Goal: Information Seeking & Learning: Learn about a topic

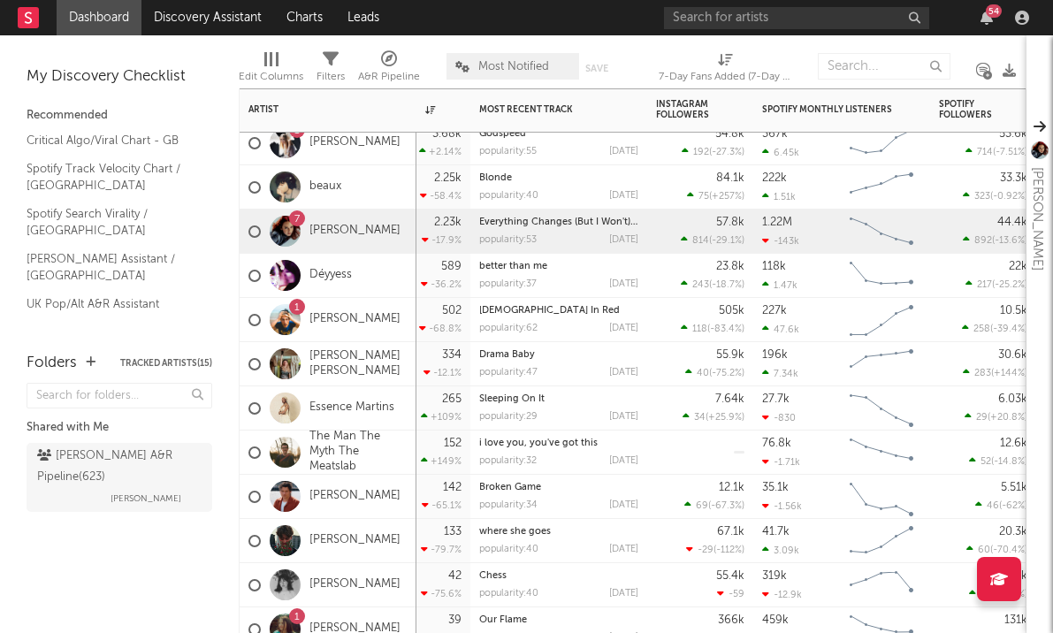
click at [652, 309] on div "505k 118 ( -83.4 % )" at bounding box center [700, 320] width 106 height 44
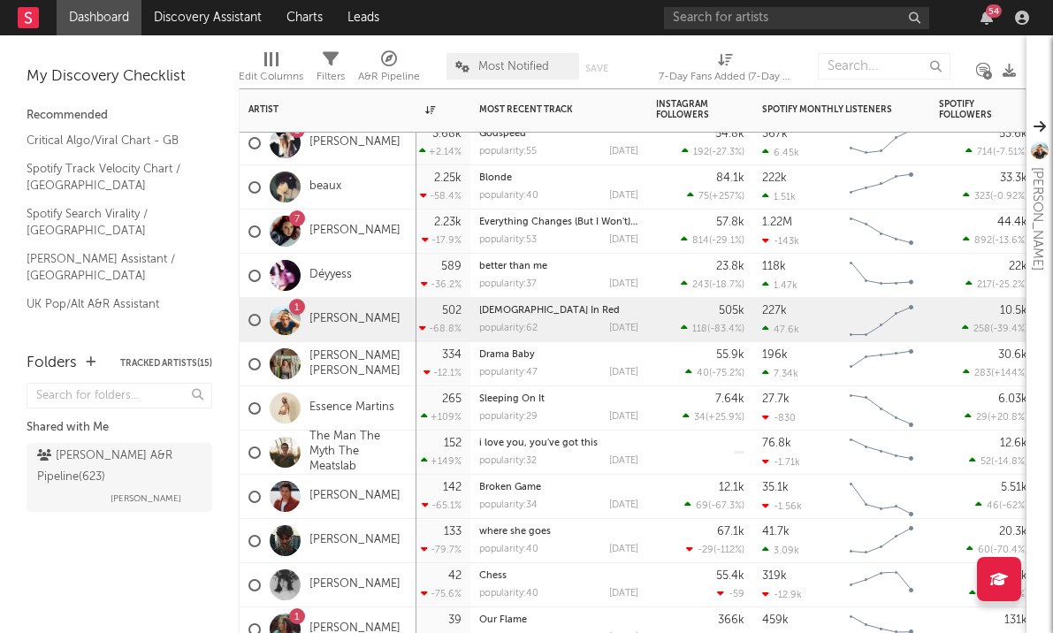
click at [666, 326] on div "505k 118 ( -83.4 % )" at bounding box center [700, 319] width 88 height 43
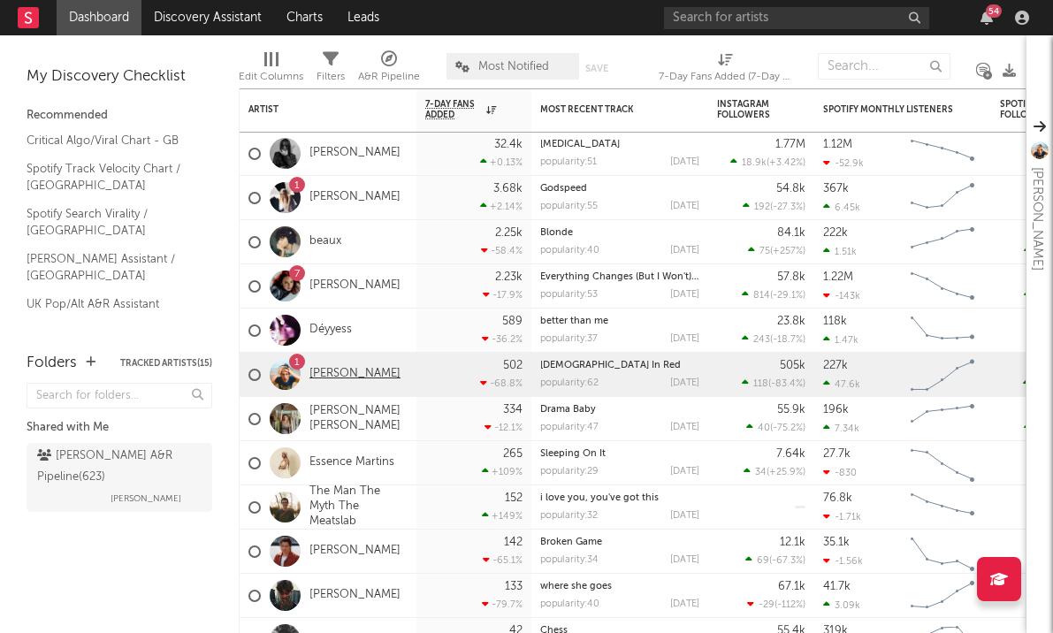
click at [376, 377] on link "[PERSON_NAME]" at bounding box center [354, 374] width 91 height 15
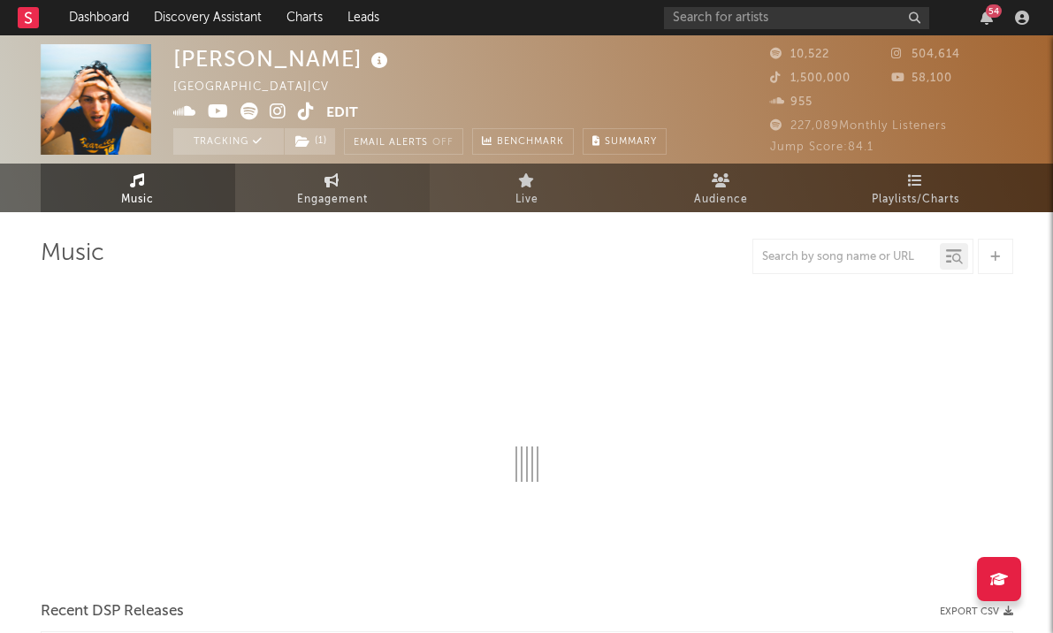
click at [322, 201] on span "Engagement" at bounding box center [332, 199] width 71 height 21
select select "1w"
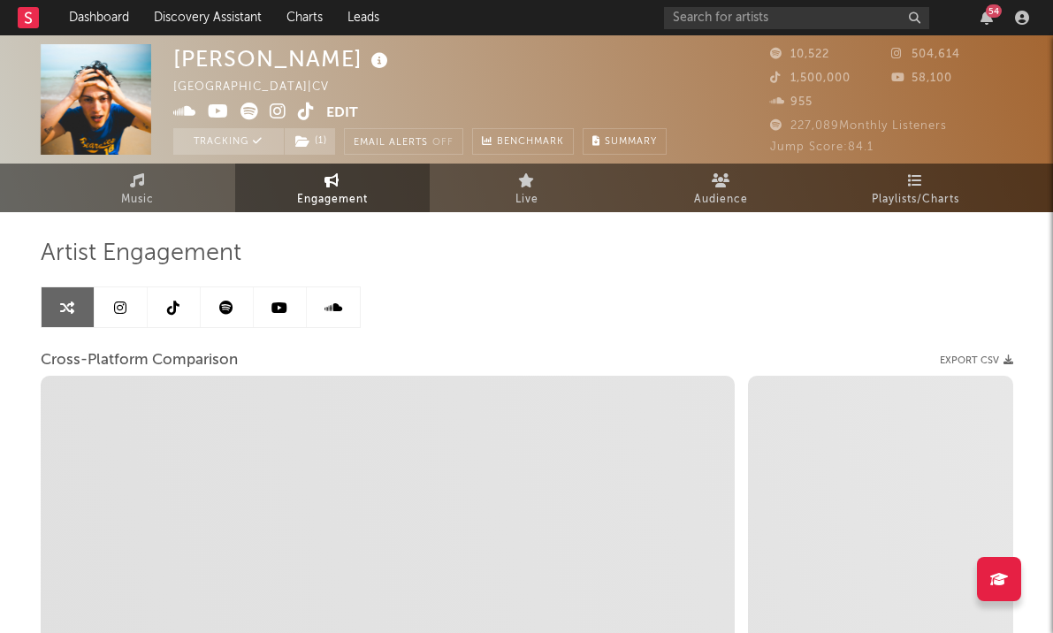
click at [332, 187] on link "Engagement" at bounding box center [332, 188] width 194 height 49
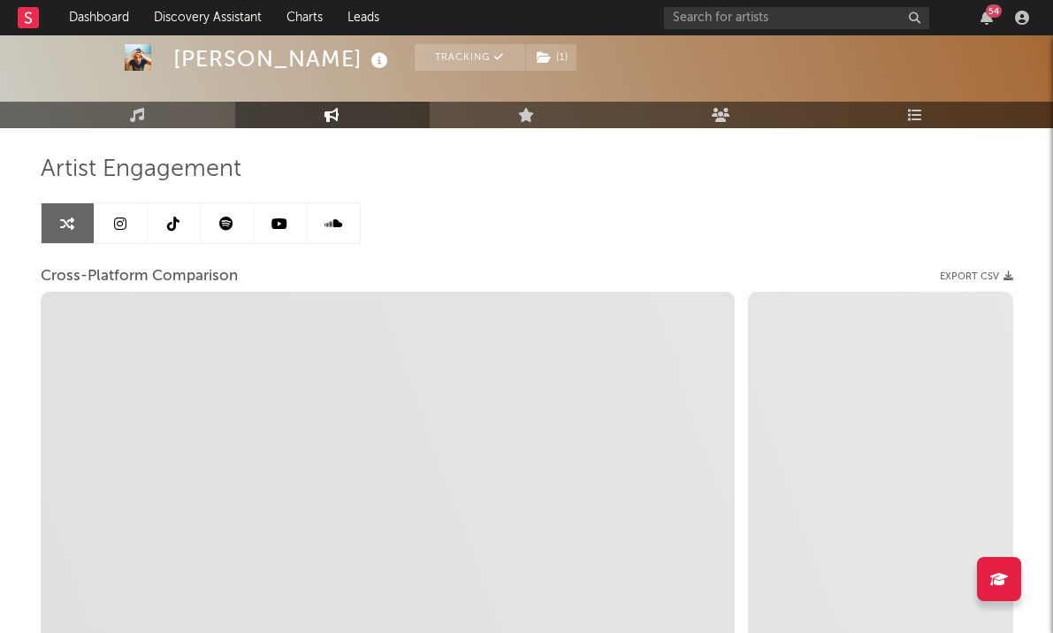
scroll to position [85, 0]
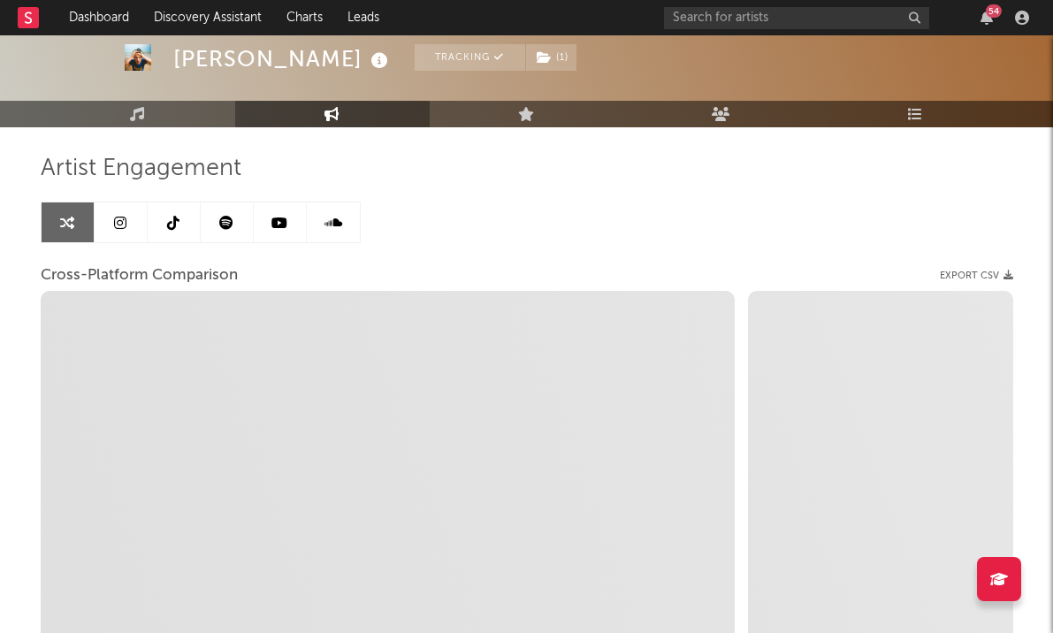
select select "1m"
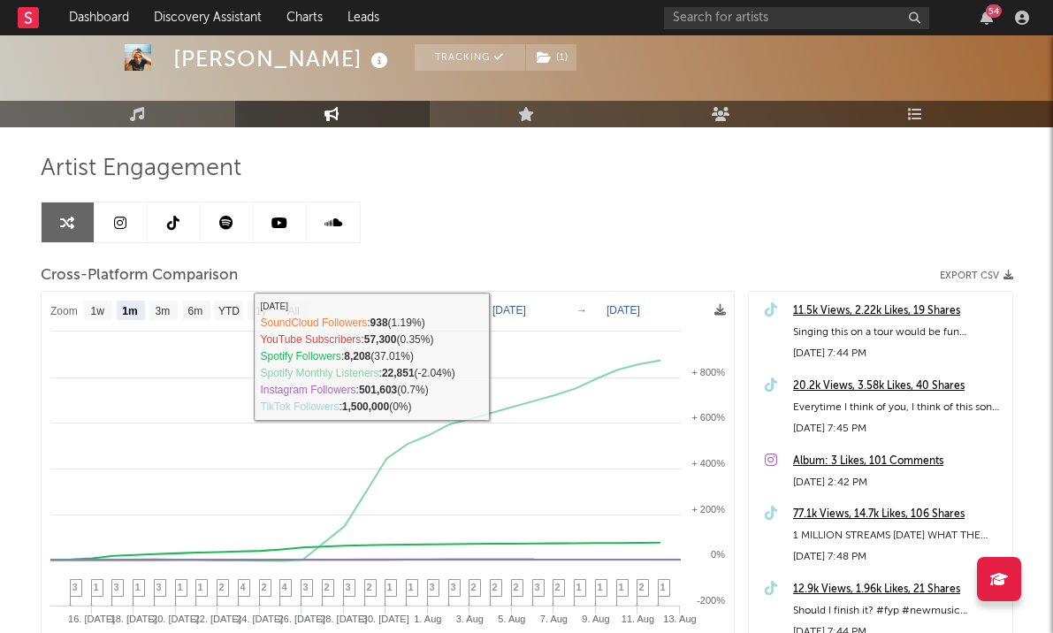
click at [223, 213] on link at bounding box center [227, 222] width 53 height 40
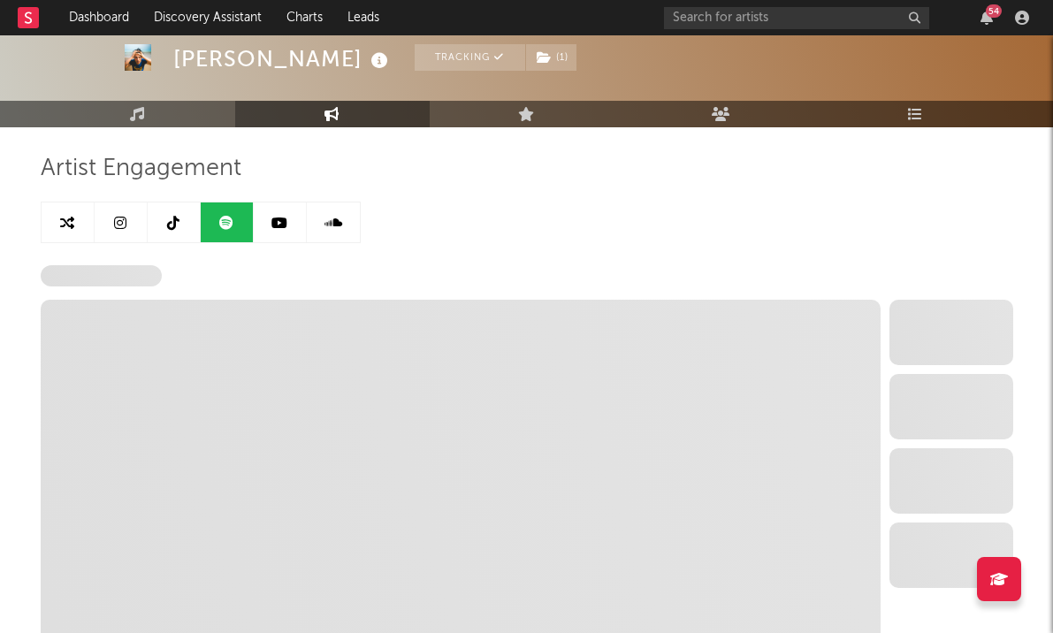
select select "1w"
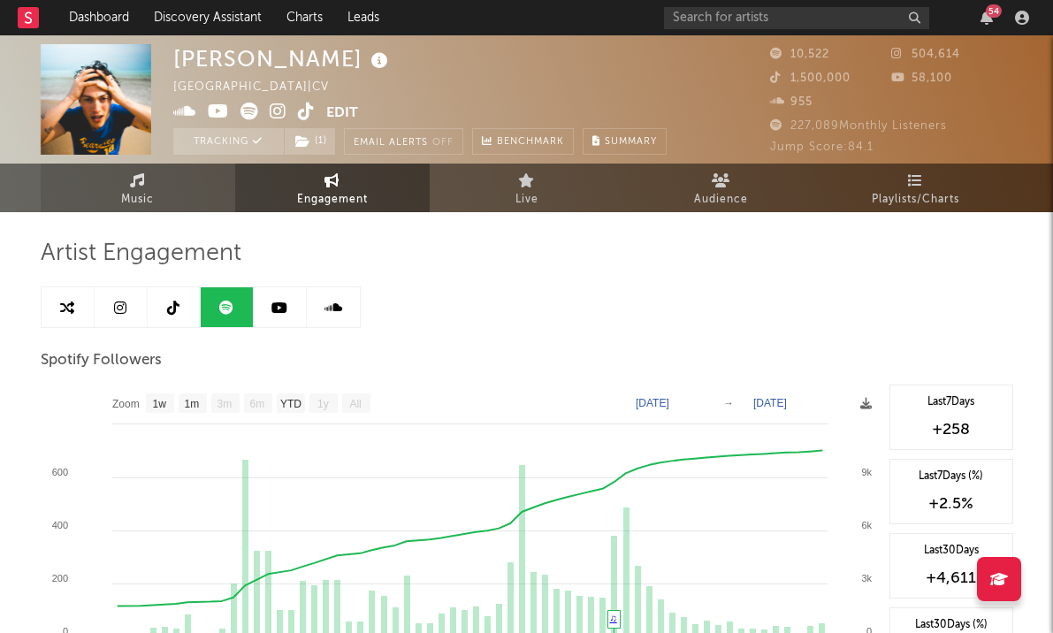
click at [172, 199] on link "Music" at bounding box center [138, 188] width 194 height 49
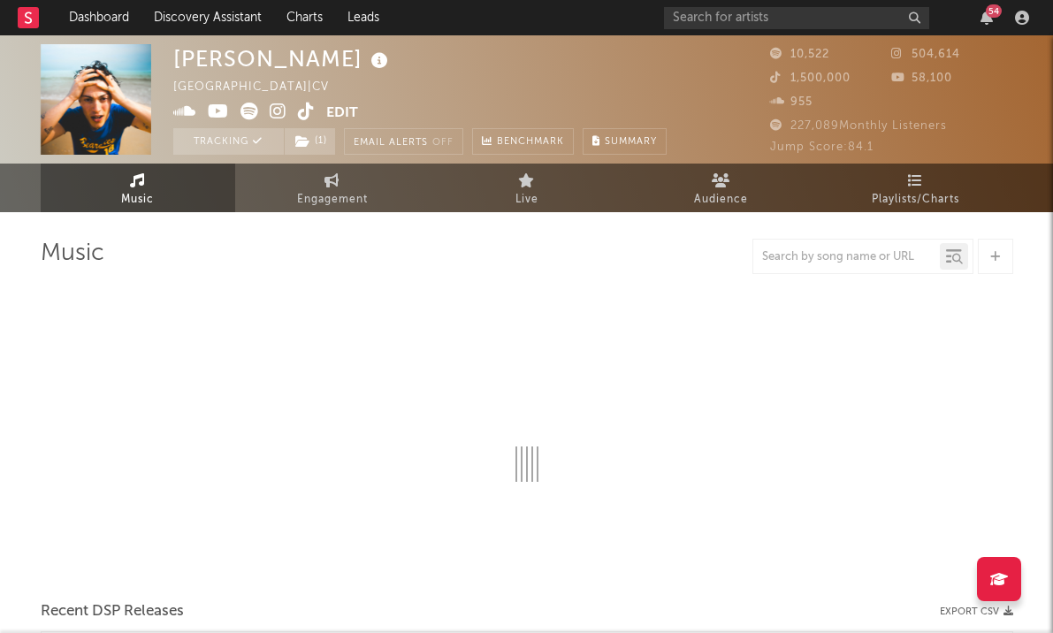
select select "1w"
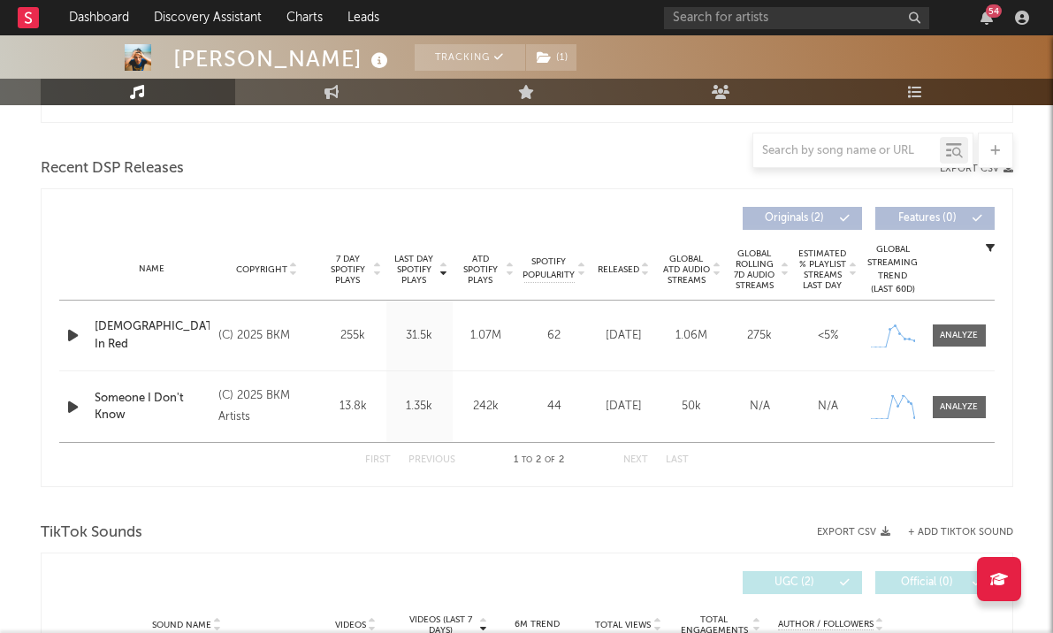
scroll to position [585, 0]
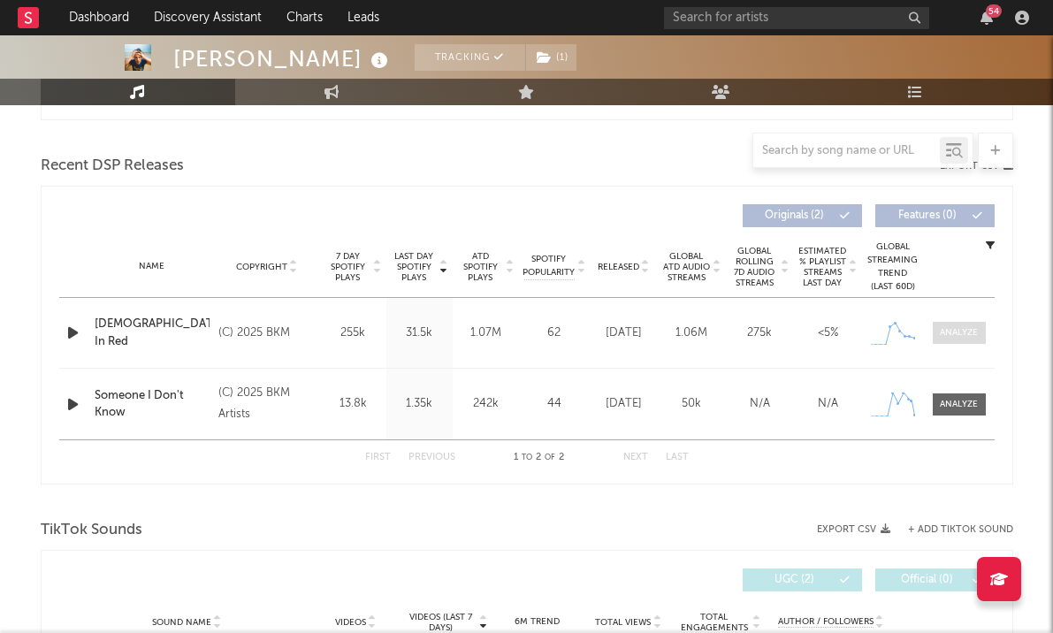
click at [953, 339] on div at bounding box center [959, 332] width 38 height 13
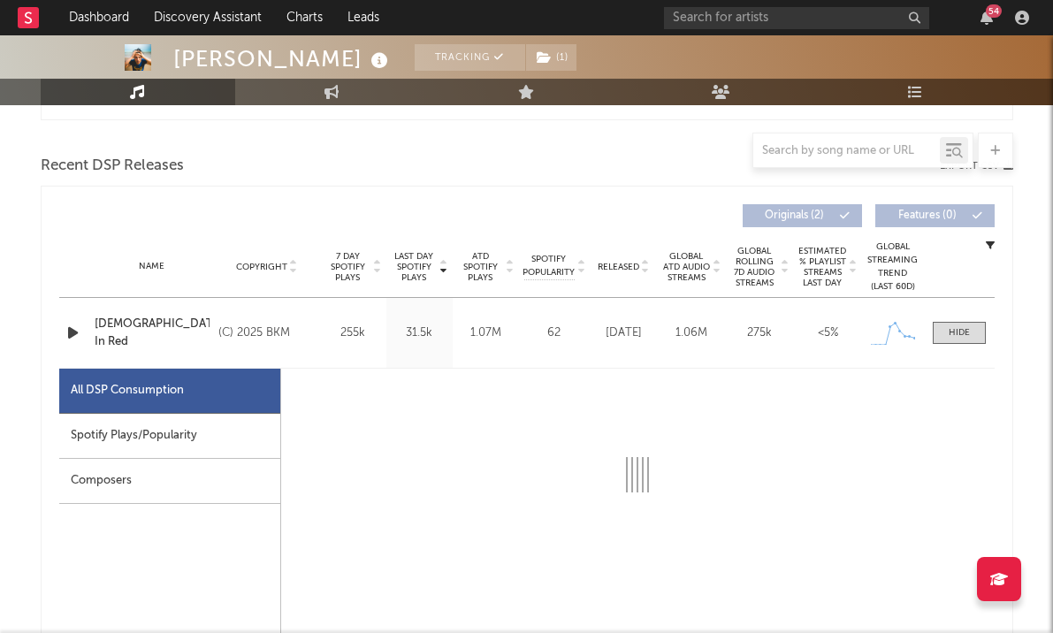
click at [219, 431] on div "Spotify Plays/Popularity" at bounding box center [169, 436] width 221 height 45
select select "1w"
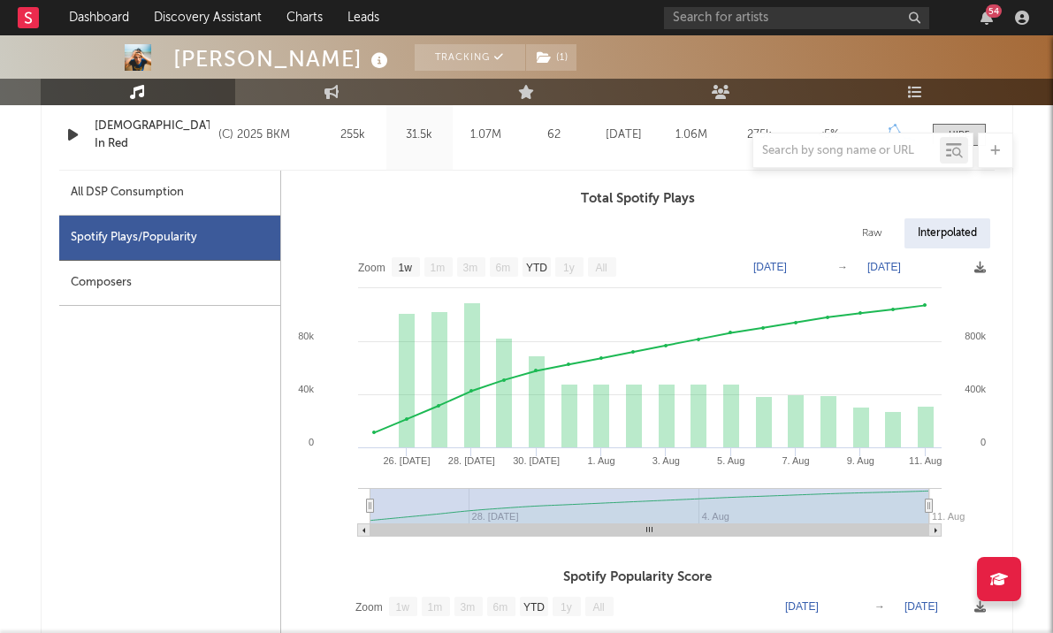
scroll to position [829, 0]
